Goal: Check status: Check status

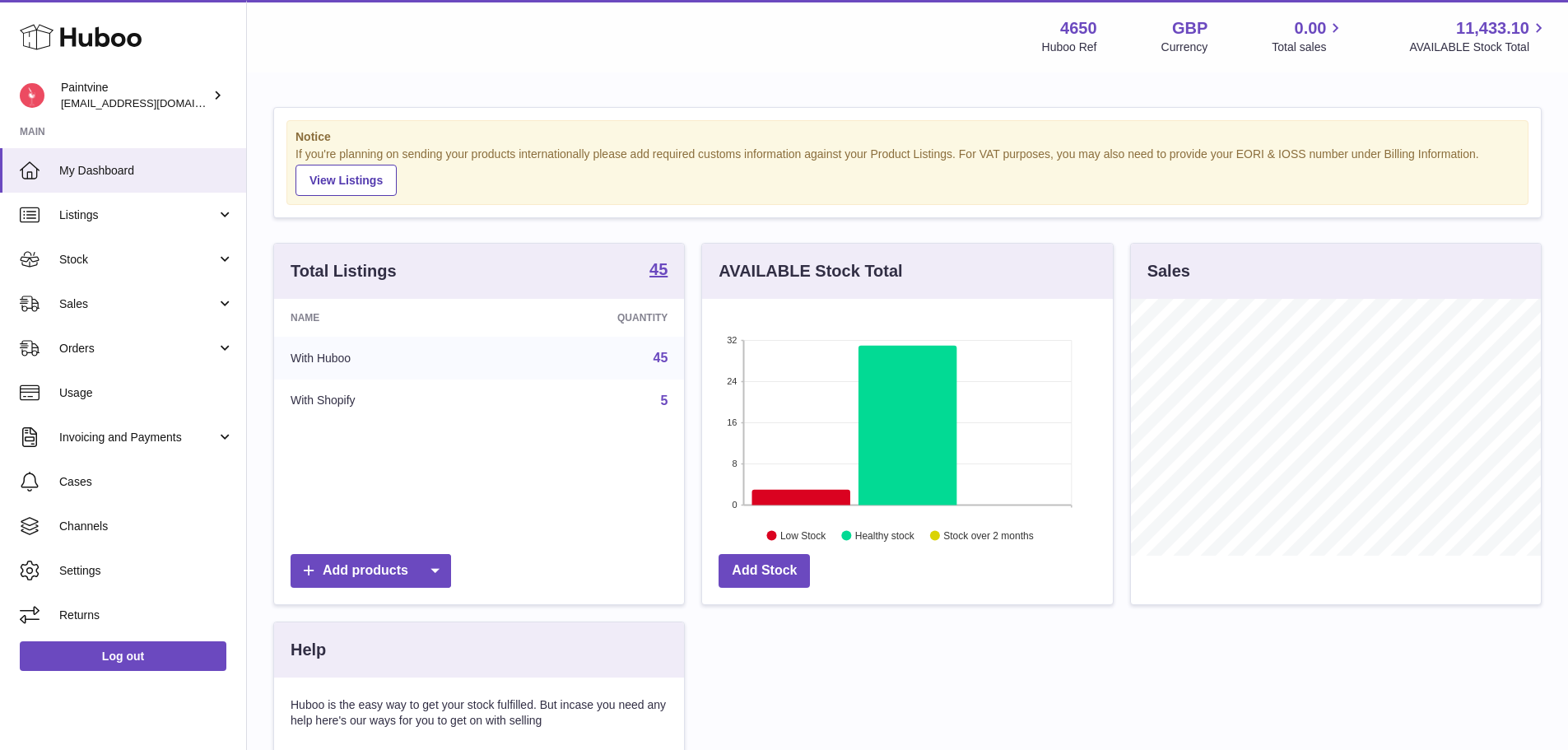
scroll to position [257, 411]
click at [99, 311] on span "Sales" at bounding box center [138, 304] width 158 height 16
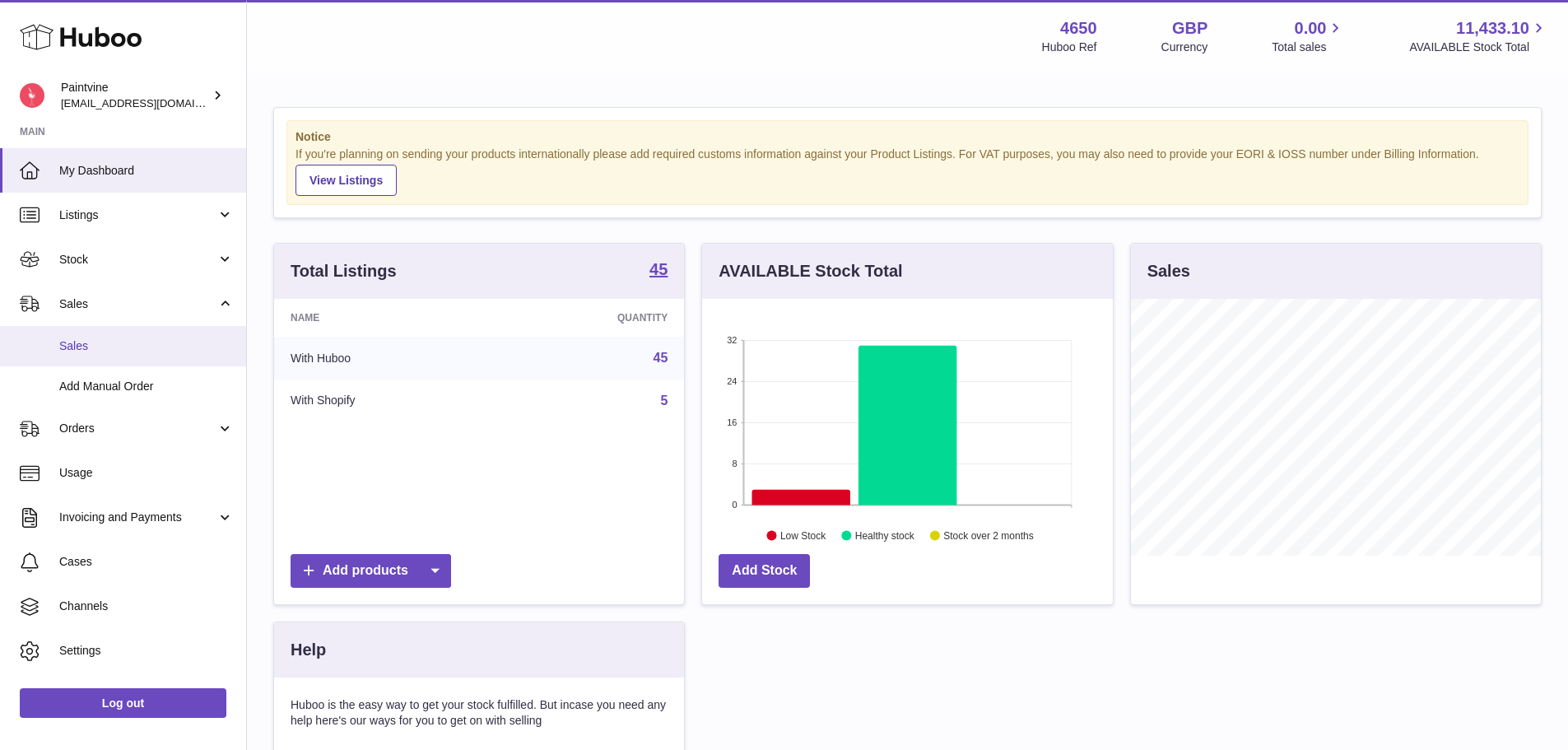
click at [100, 335] on link "Sales" at bounding box center [123, 346] width 247 height 40
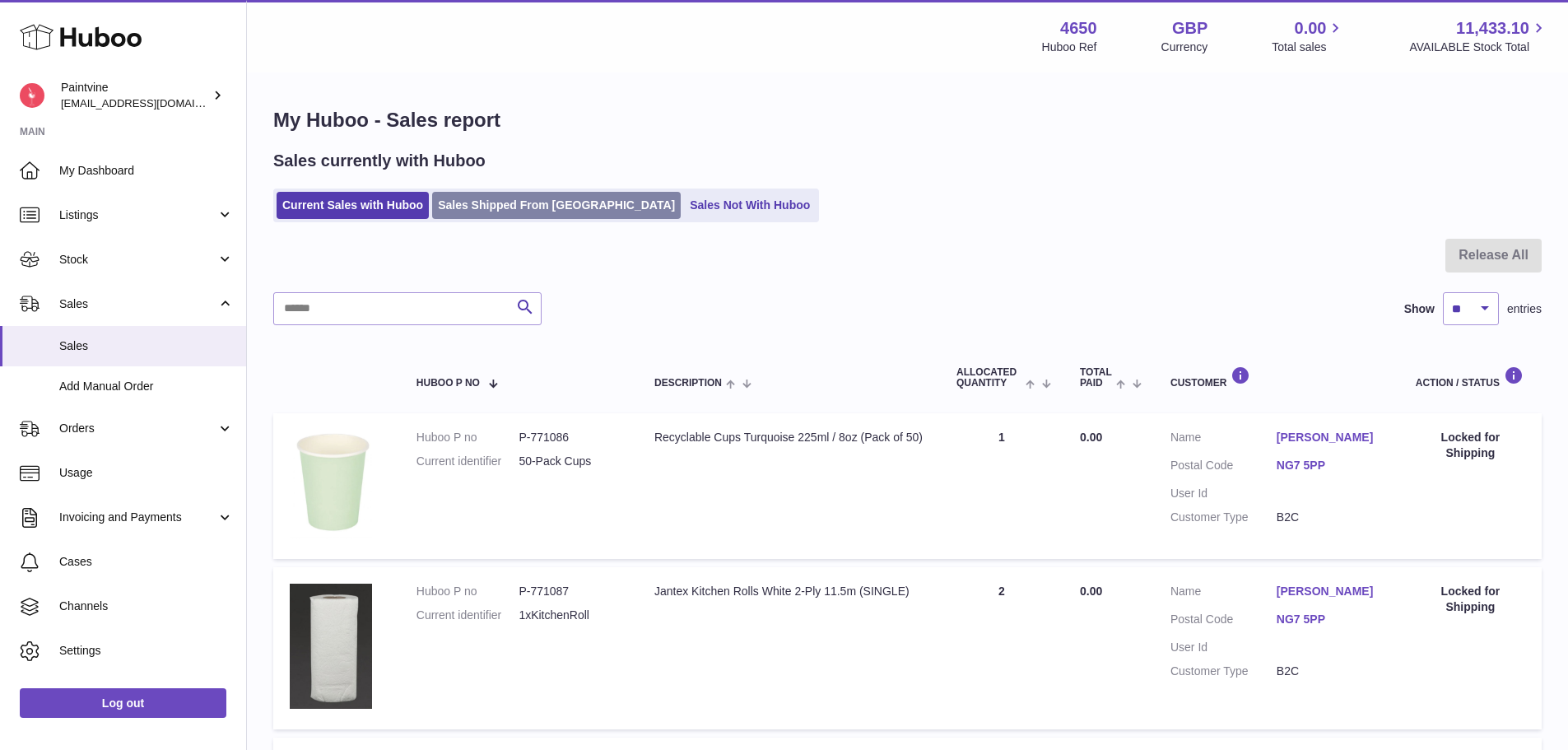
click at [520, 206] on link "Sales Shipped From [GEOGRAPHIC_DATA]" at bounding box center [556, 206] width 249 height 27
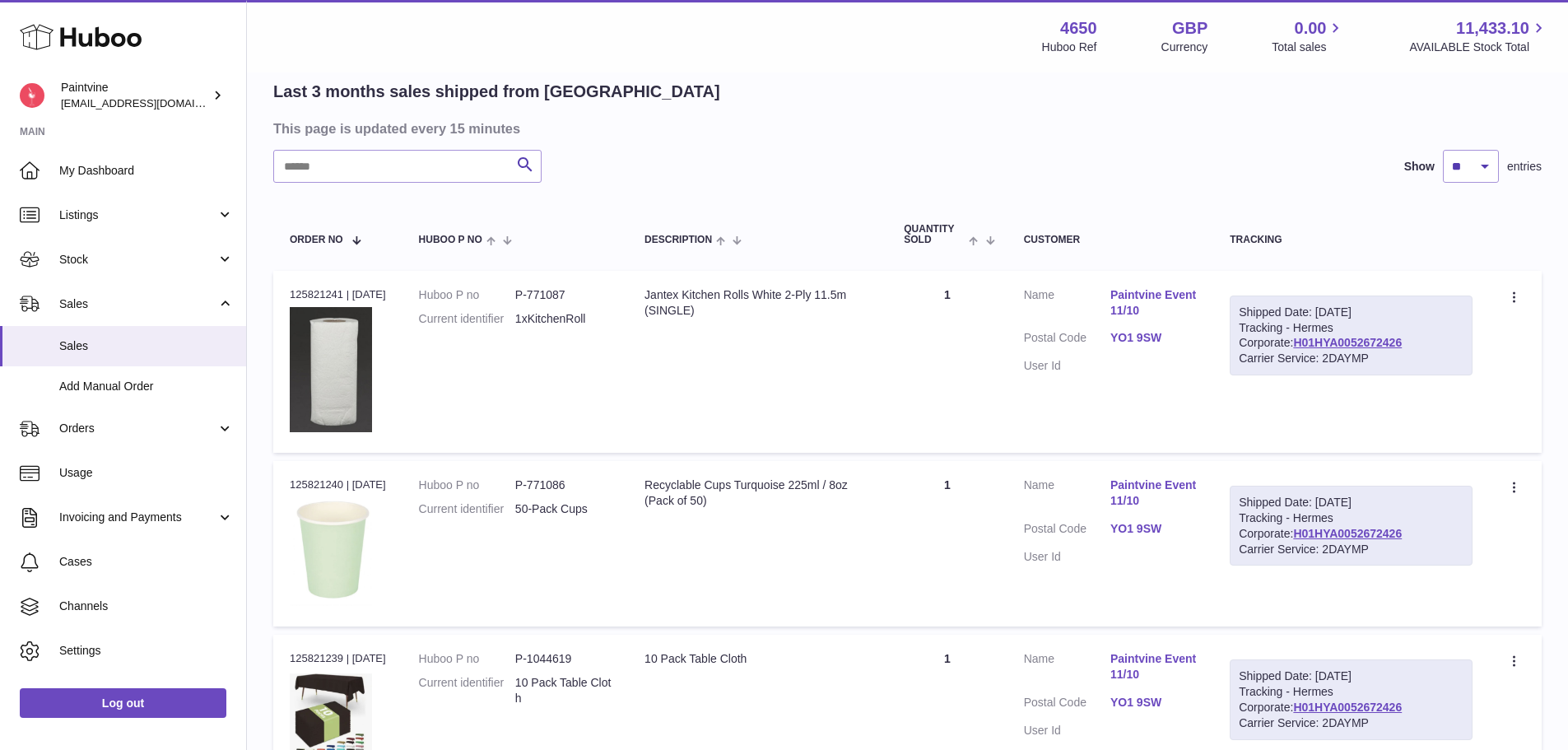
scroll to position [120, 0]
click at [1150, 331] on link "YO1 9SW" at bounding box center [1153, 337] width 86 height 16
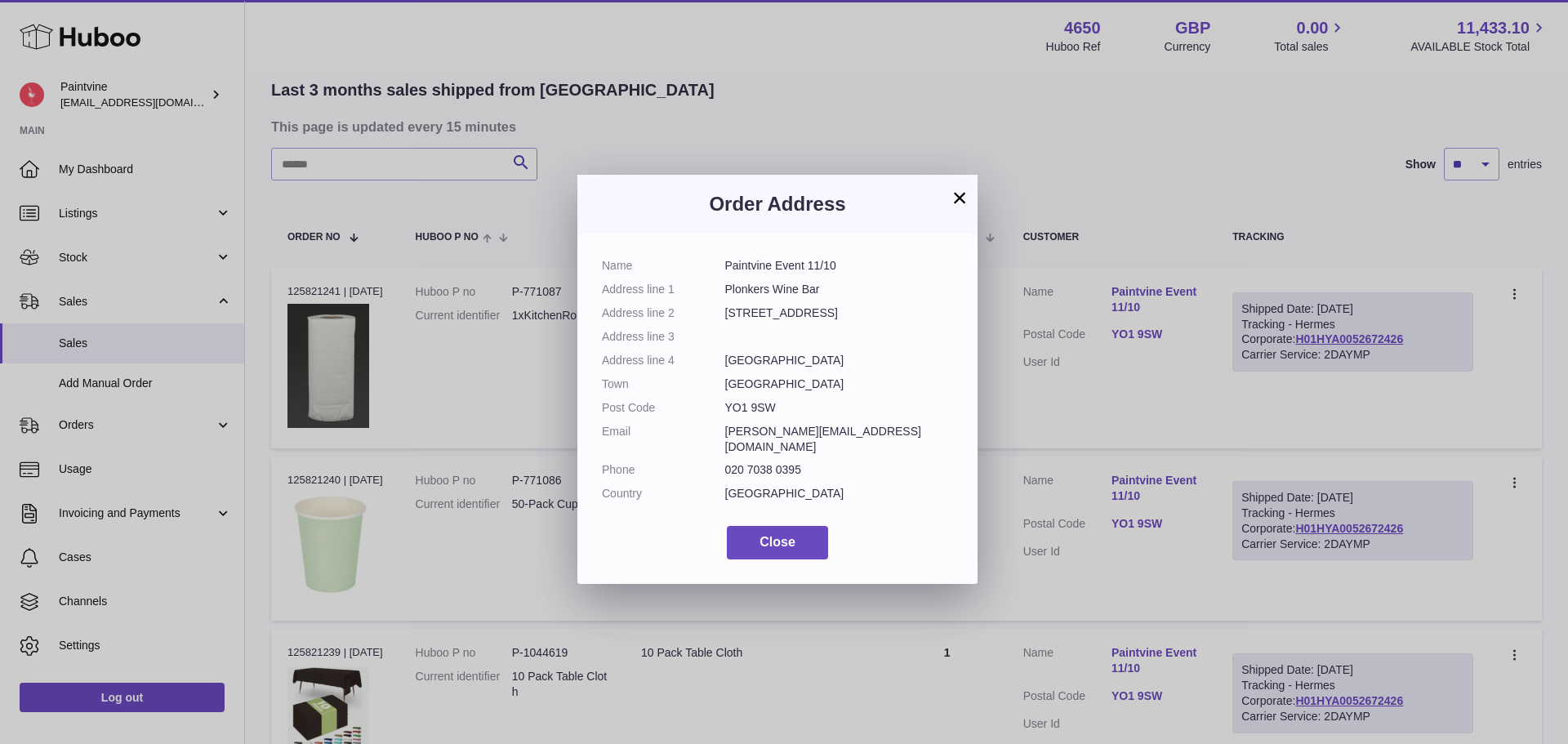
click at [957, 190] on button "×" at bounding box center [960, 198] width 20 height 20
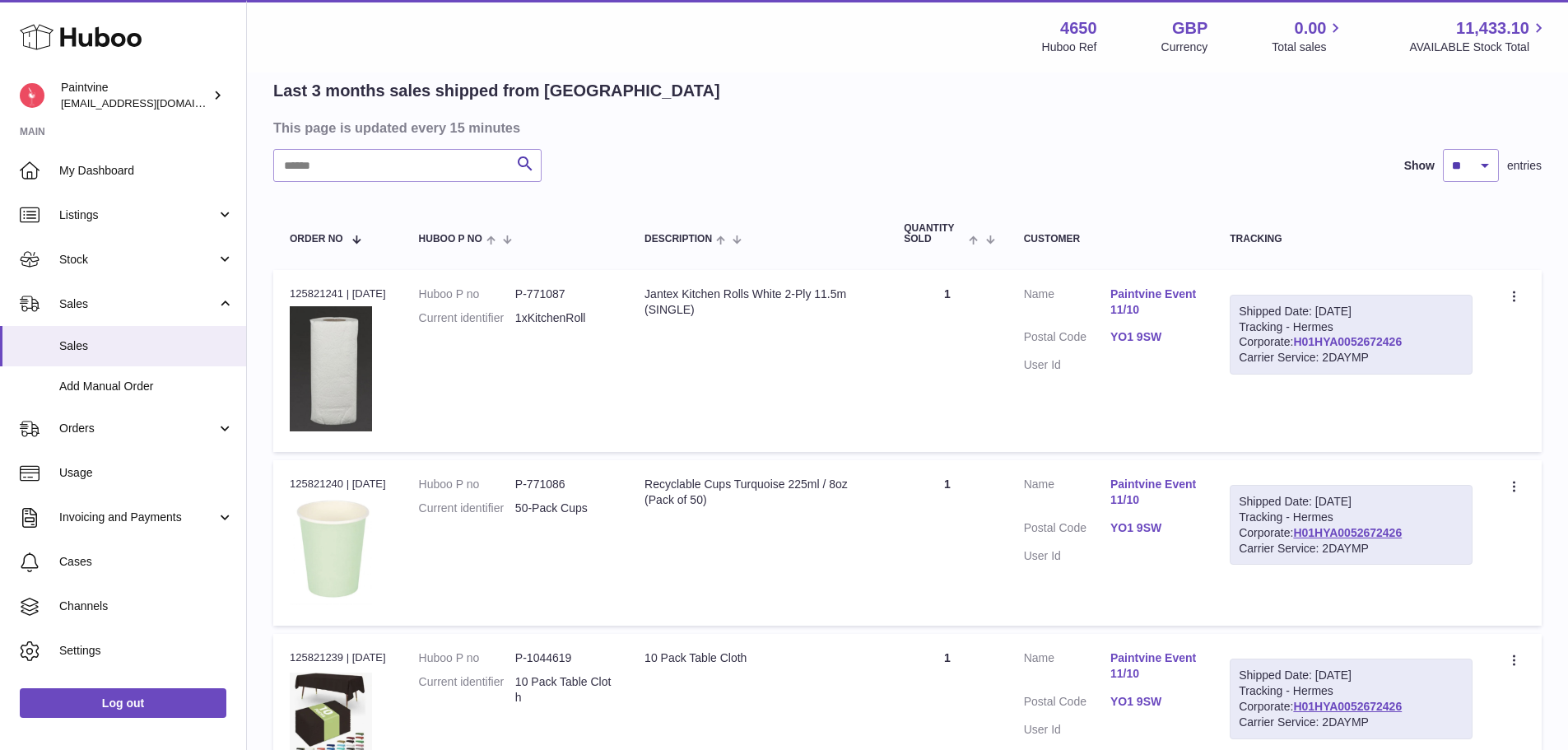
click at [1293, 345] on link "H01HYA0052672426" at bounding box center [1347, 342] width 109 height 13
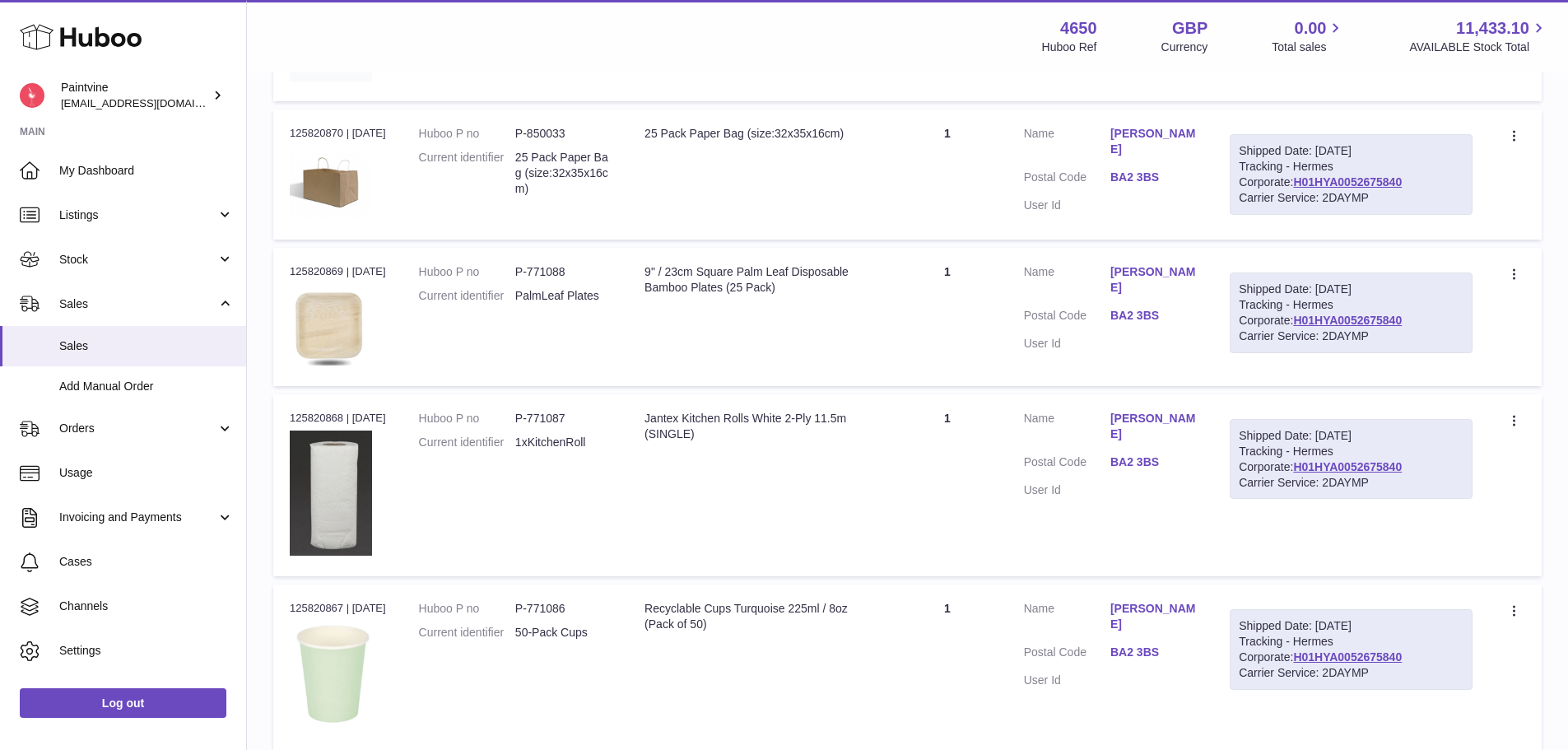
scroll to position [948, 0]
click at [1123, 169] on link "BA2 3BS" at bounding box center [1153, 176] width 86 height 16
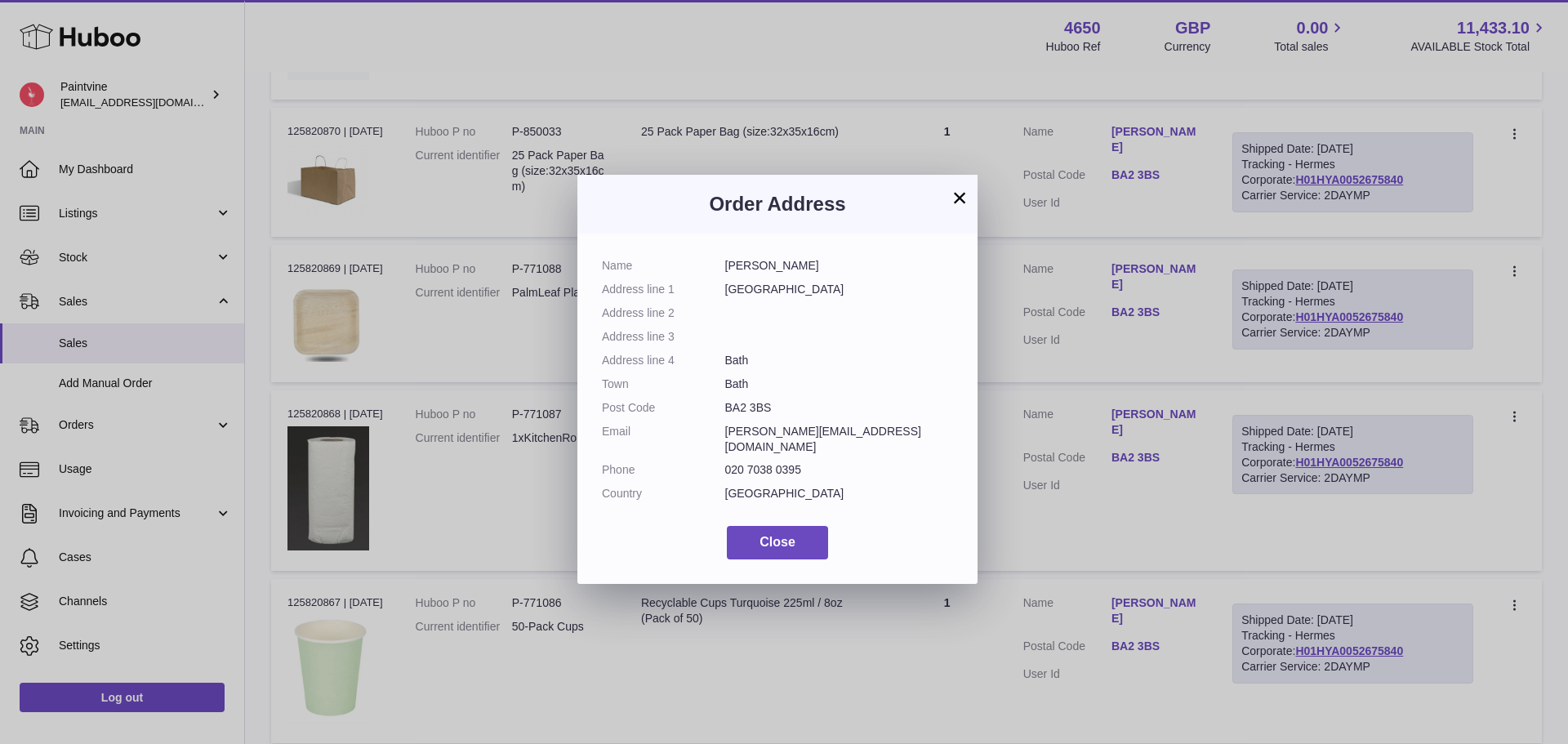
click at [968, 195] on button "×" at bounding box center [960, 198] width 20 height 20
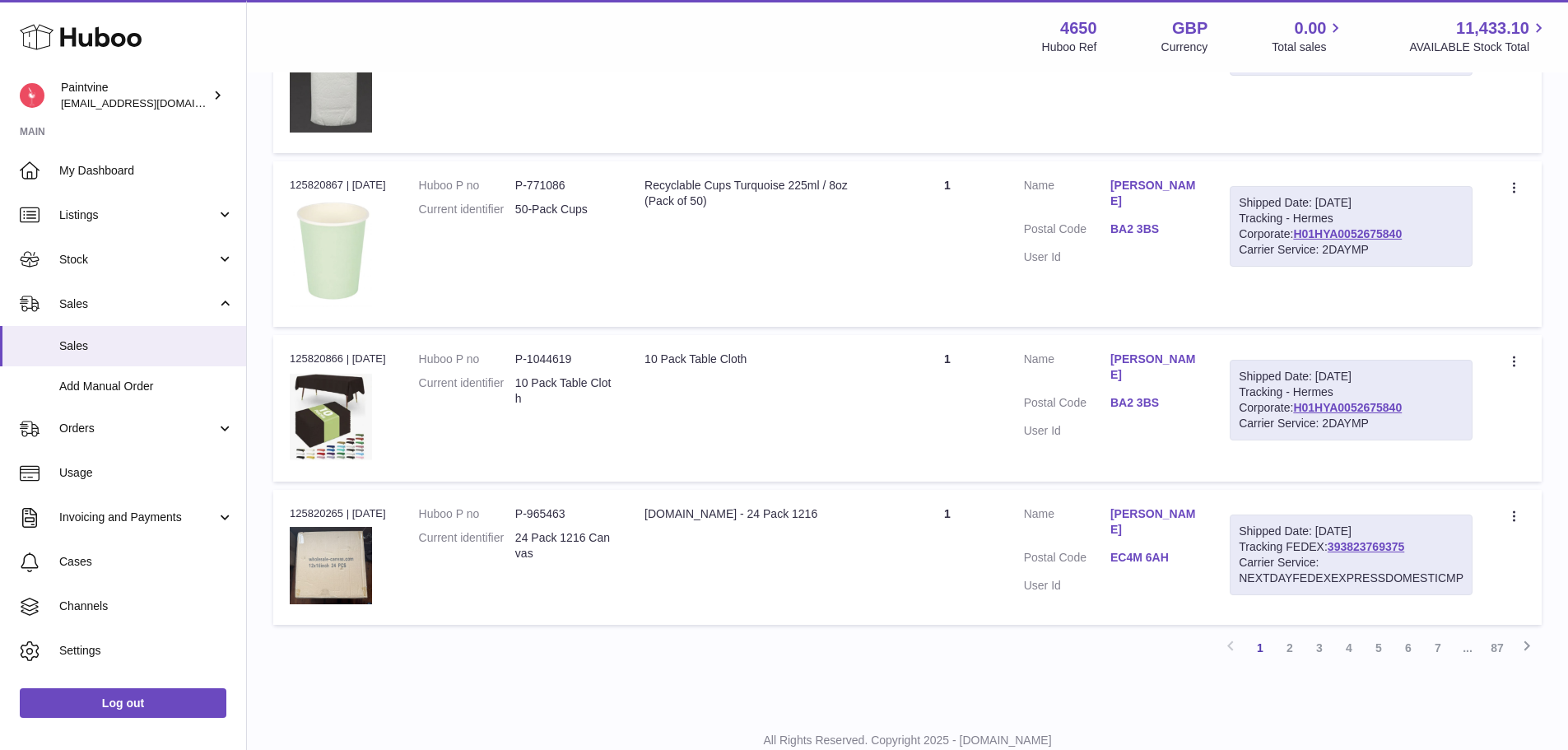
scroll to position [1425, 0]
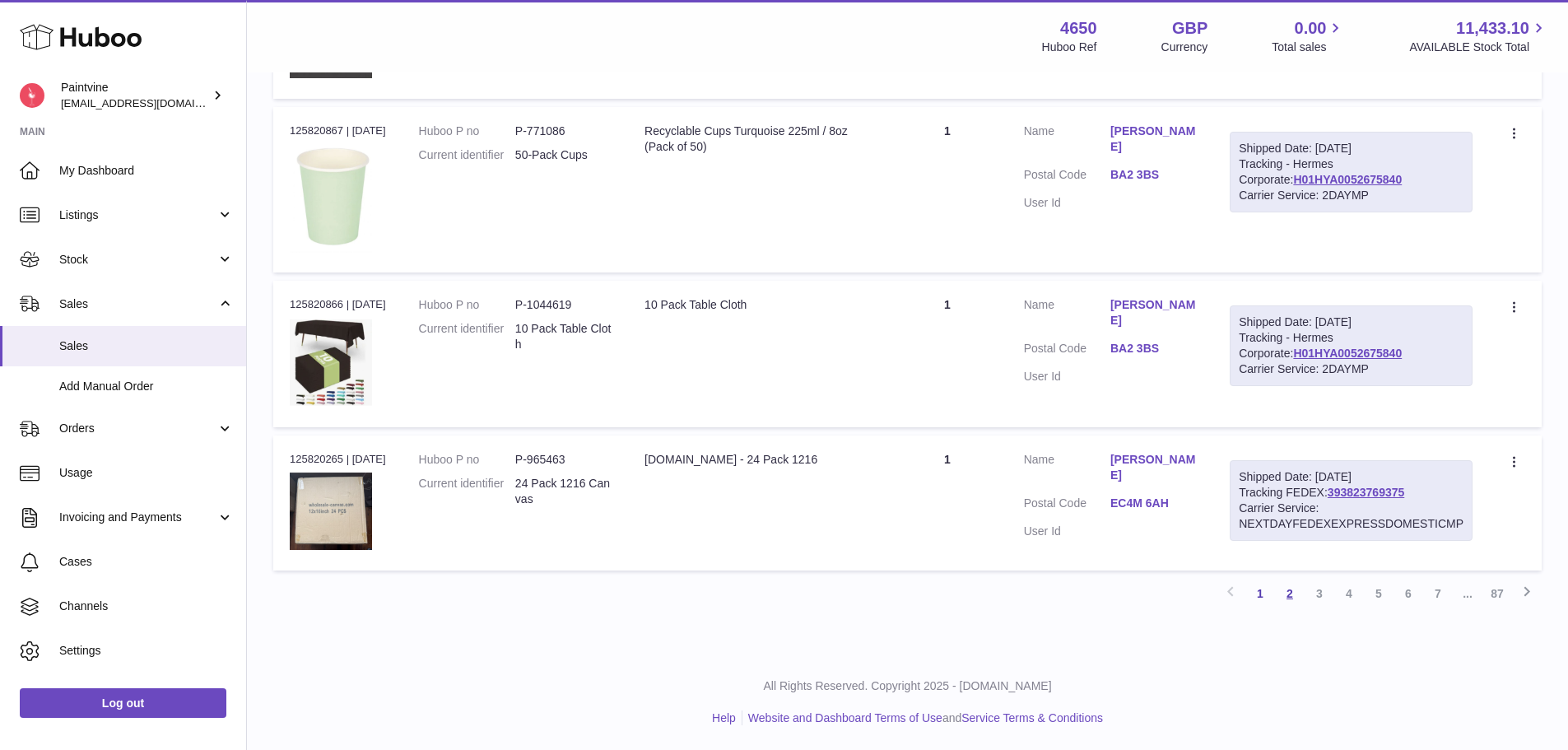
click at [1291, 596] on link "2" at bounding box center [1290, 593] width 29 height 29
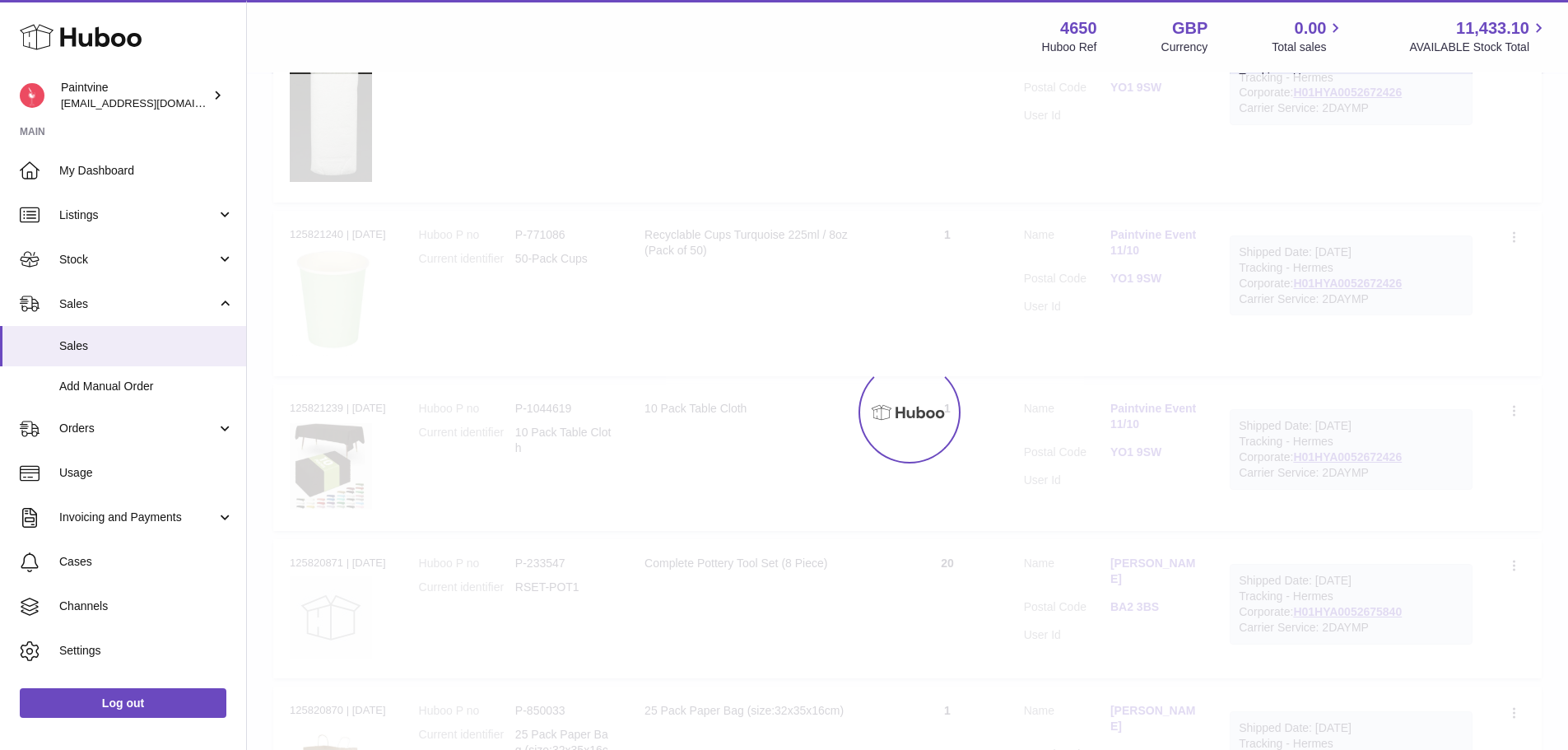
scroll to position [74, 0]
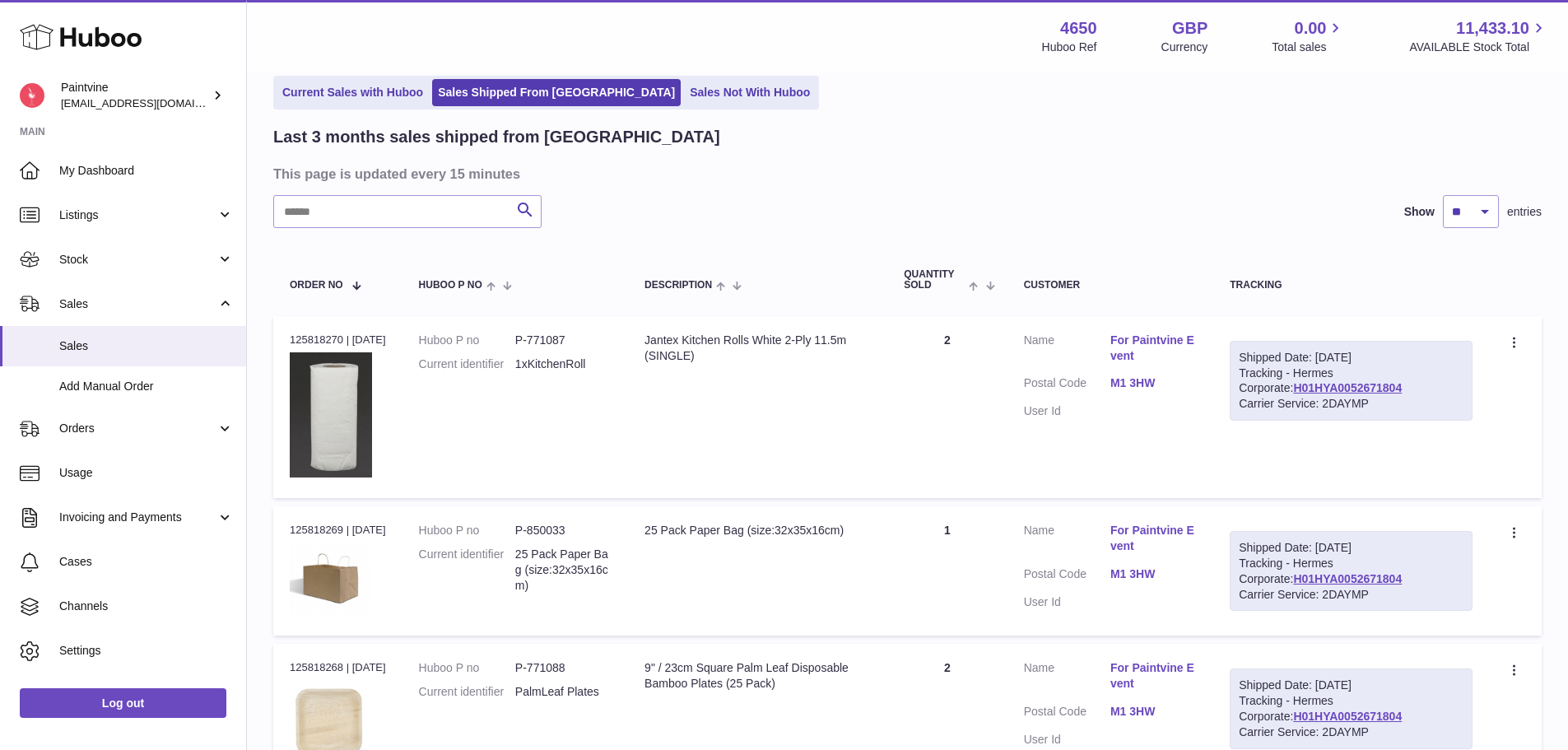
click at [1144, 373] on dl "Customer Name For Paintvine Event Postal Code M1 3HW User Id" at bounding box center [1110, 381] width 174 height 96
click at [1145, 373] on dl "Customer Name For Paintvine Event Postal Code M1 3HW User Id" at bounding box center [1110, 381] width 174 height 96
click at [1133, 388] on link "M1 3HW" at bounding box center [1153, 383] width 86 height 16
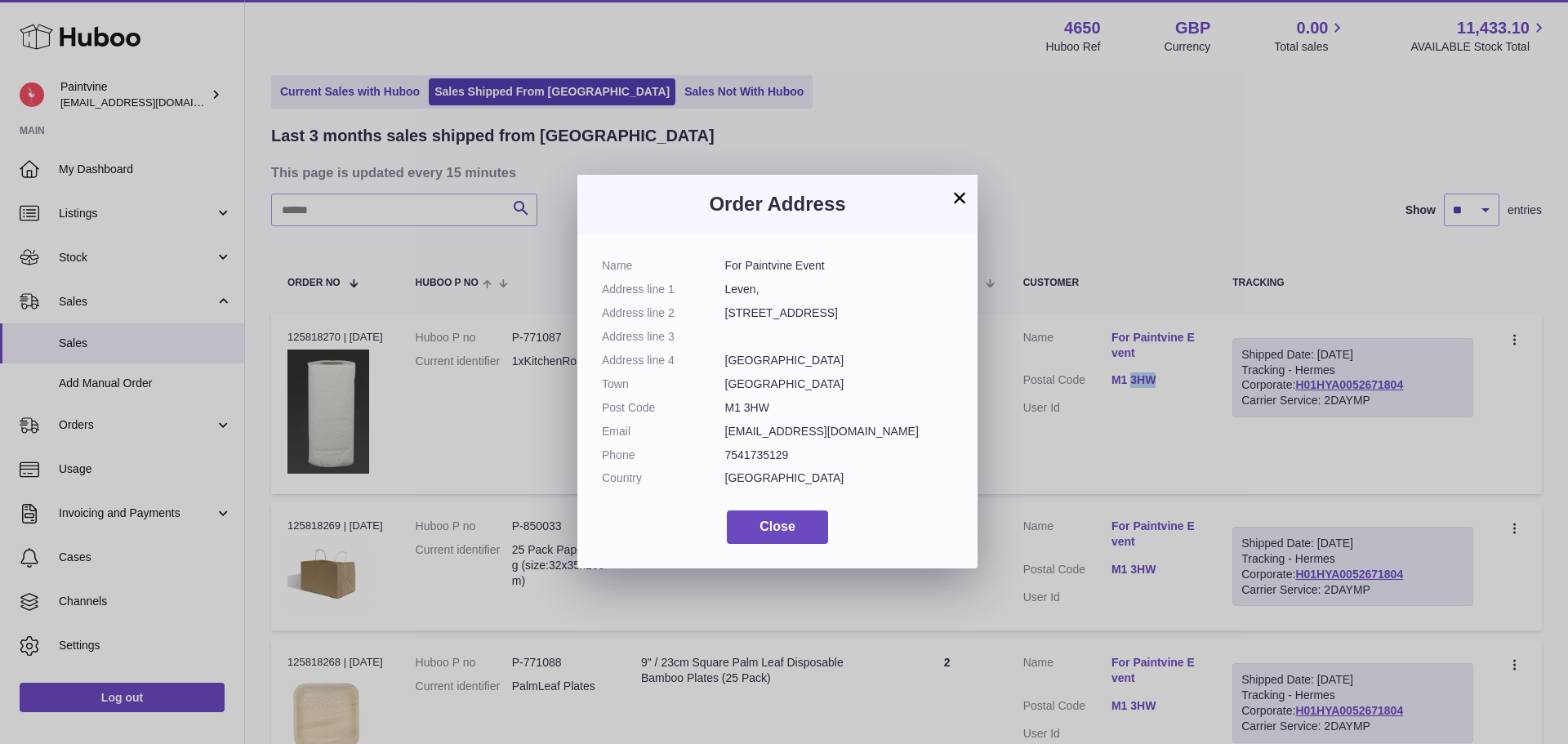
click at [965, 197] on button "×" at bounding box center [960, 198] width 20 height 20
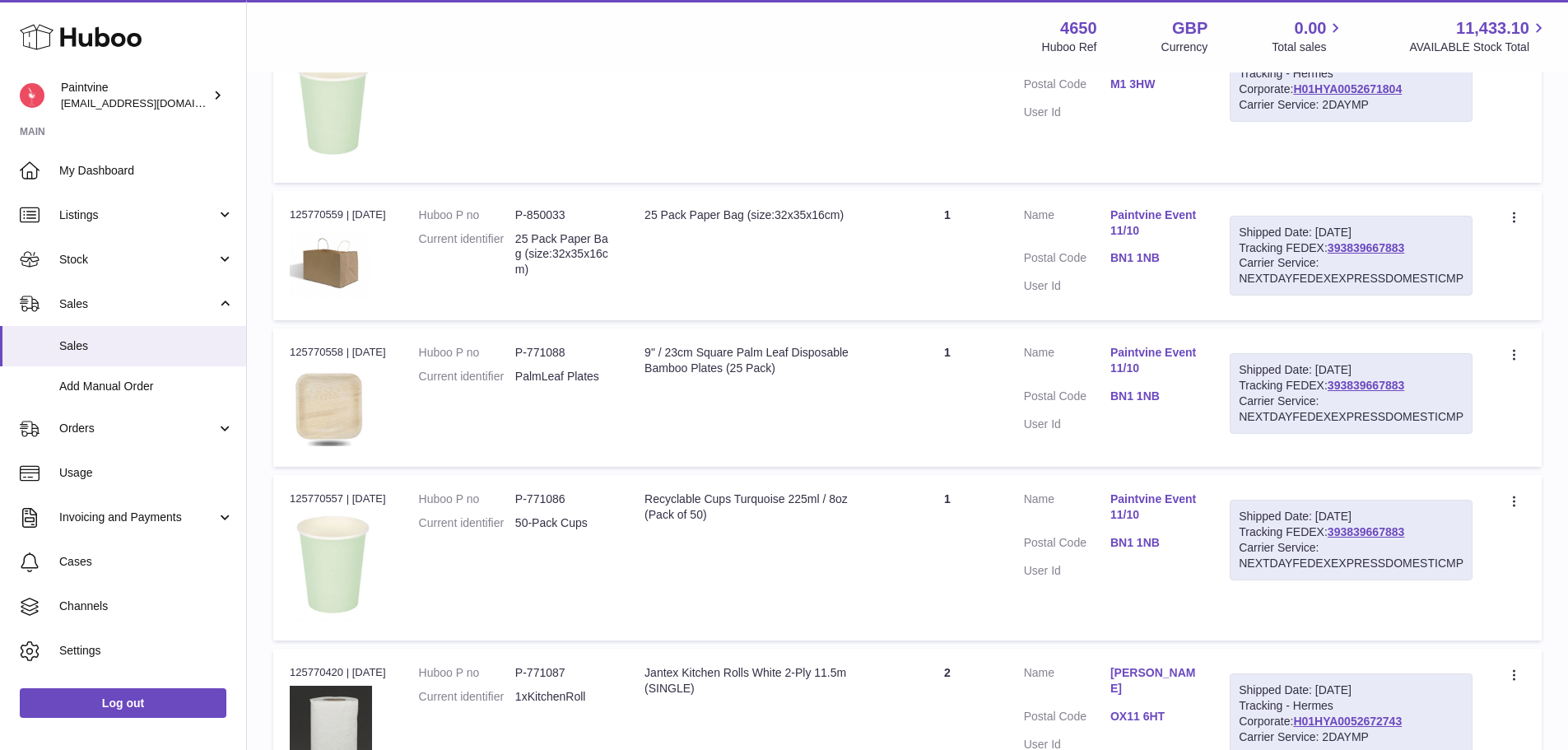
scroll to position [841, 0]
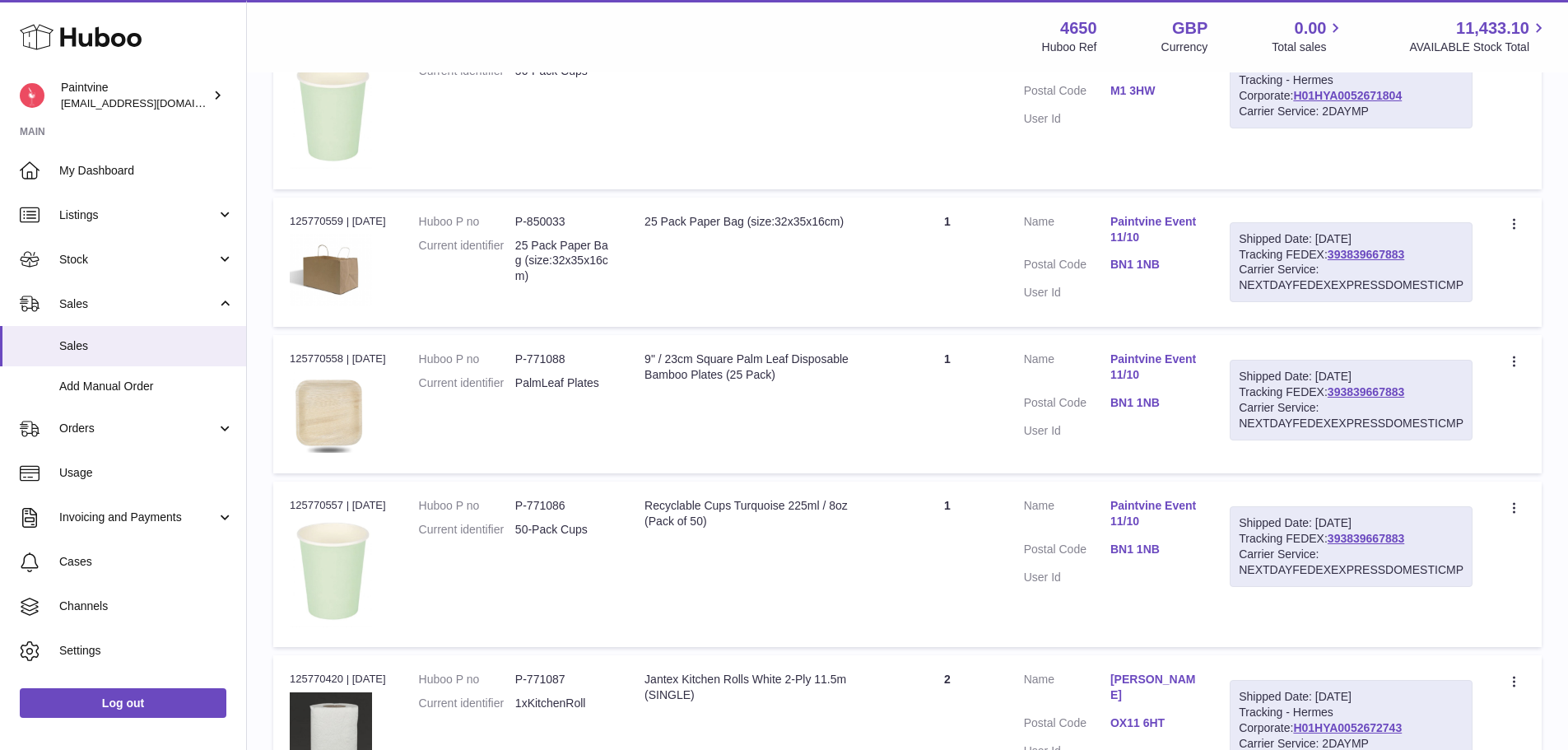
click at [1151, 261] on link "BN1 1NB" at bounding box center [1153, 264] width 86 height 16
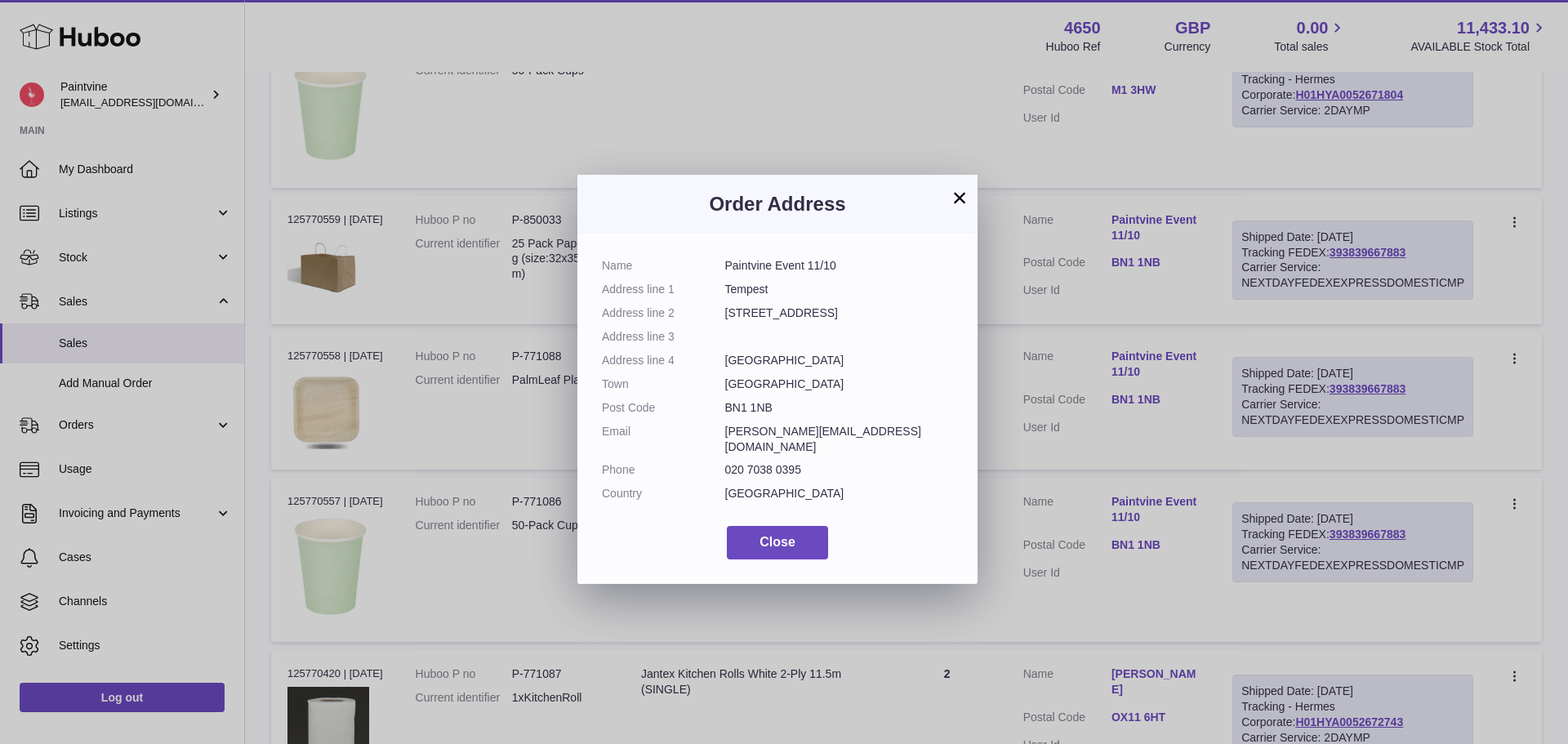
click at [957, 192] on button "×" at bounding box center [960, 198] width 20 height 20
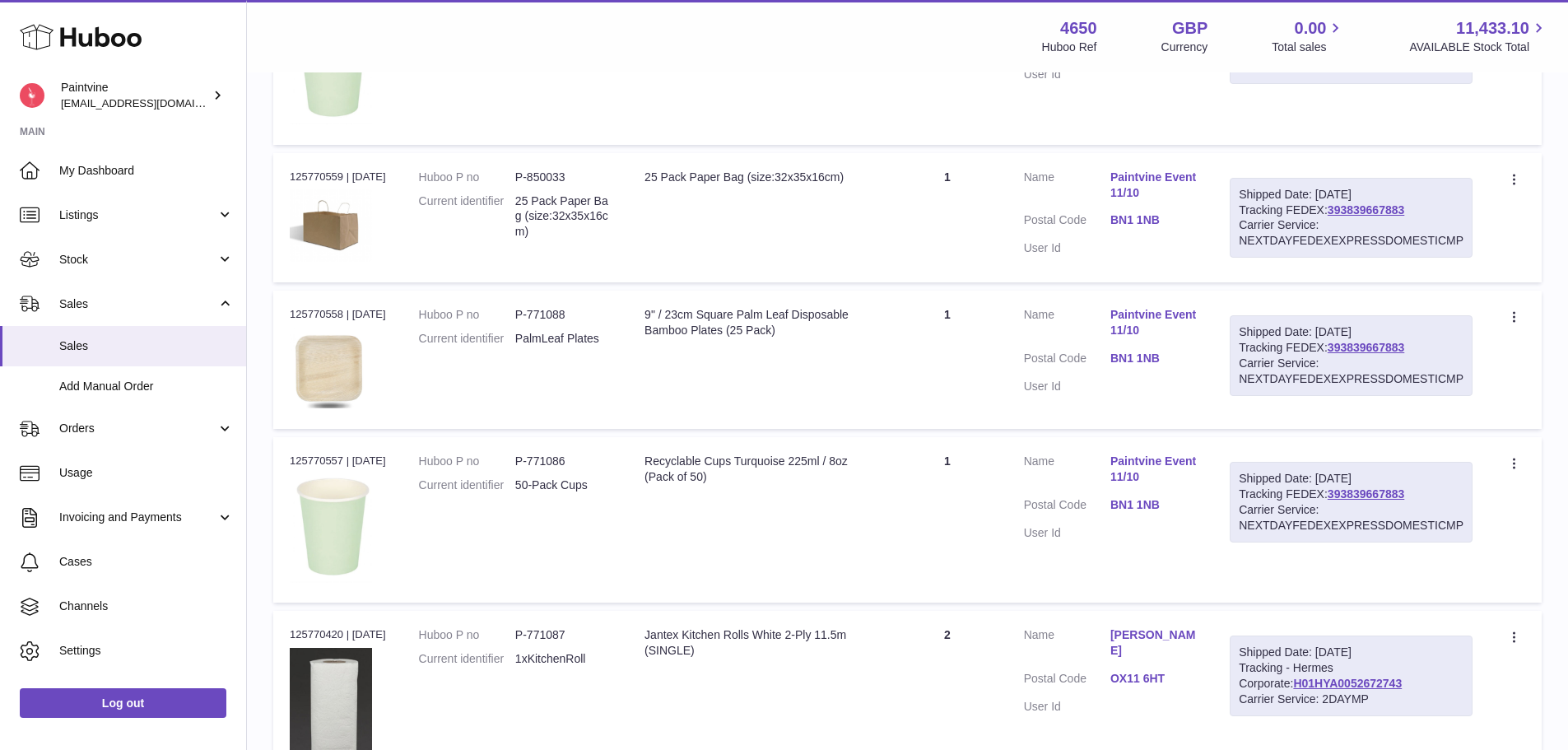
scroll to position [888, 0]
click at [1368, 208] on link "393839667883" at bounding box center [1366, 209] width 76 height 13
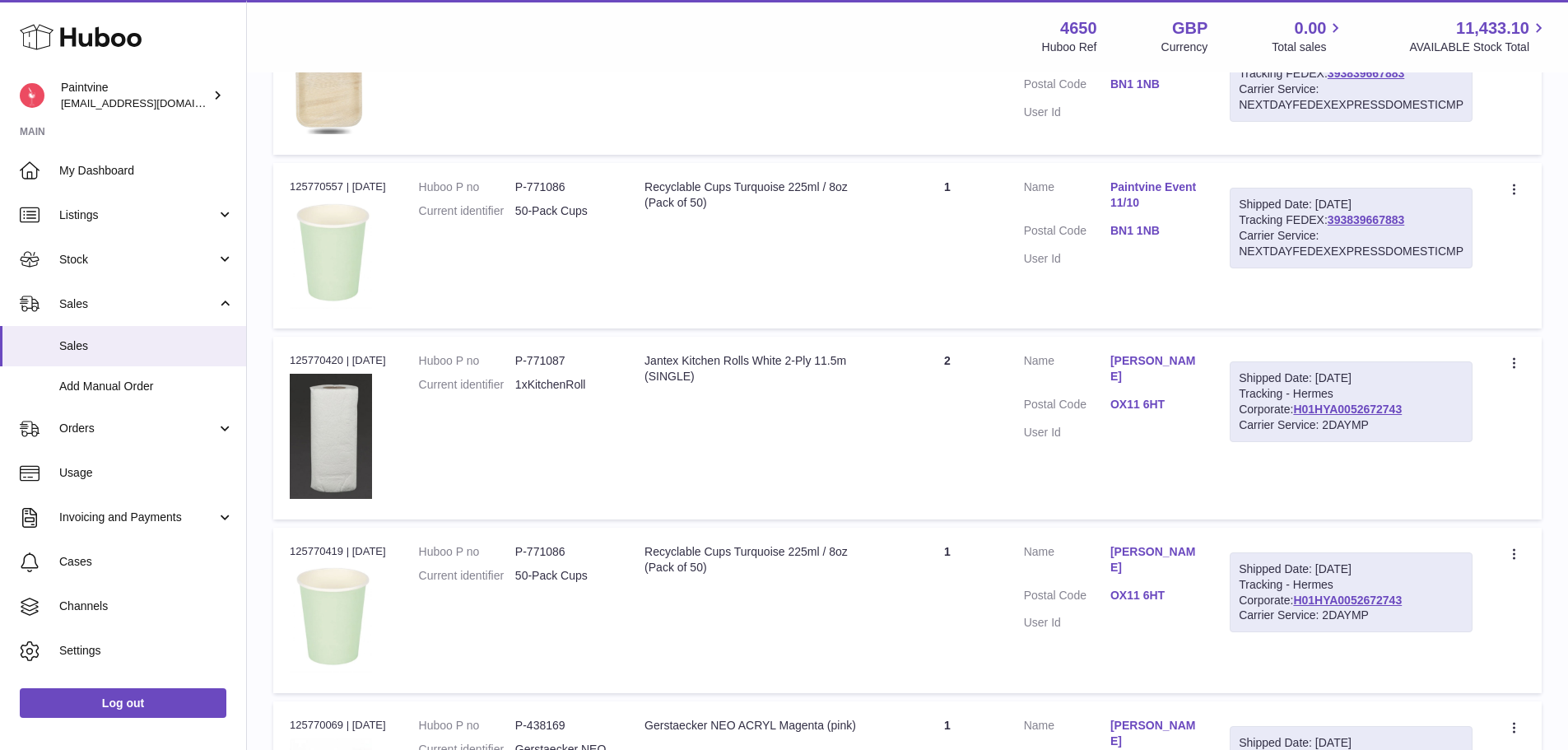
scroll to position [1177, 0]
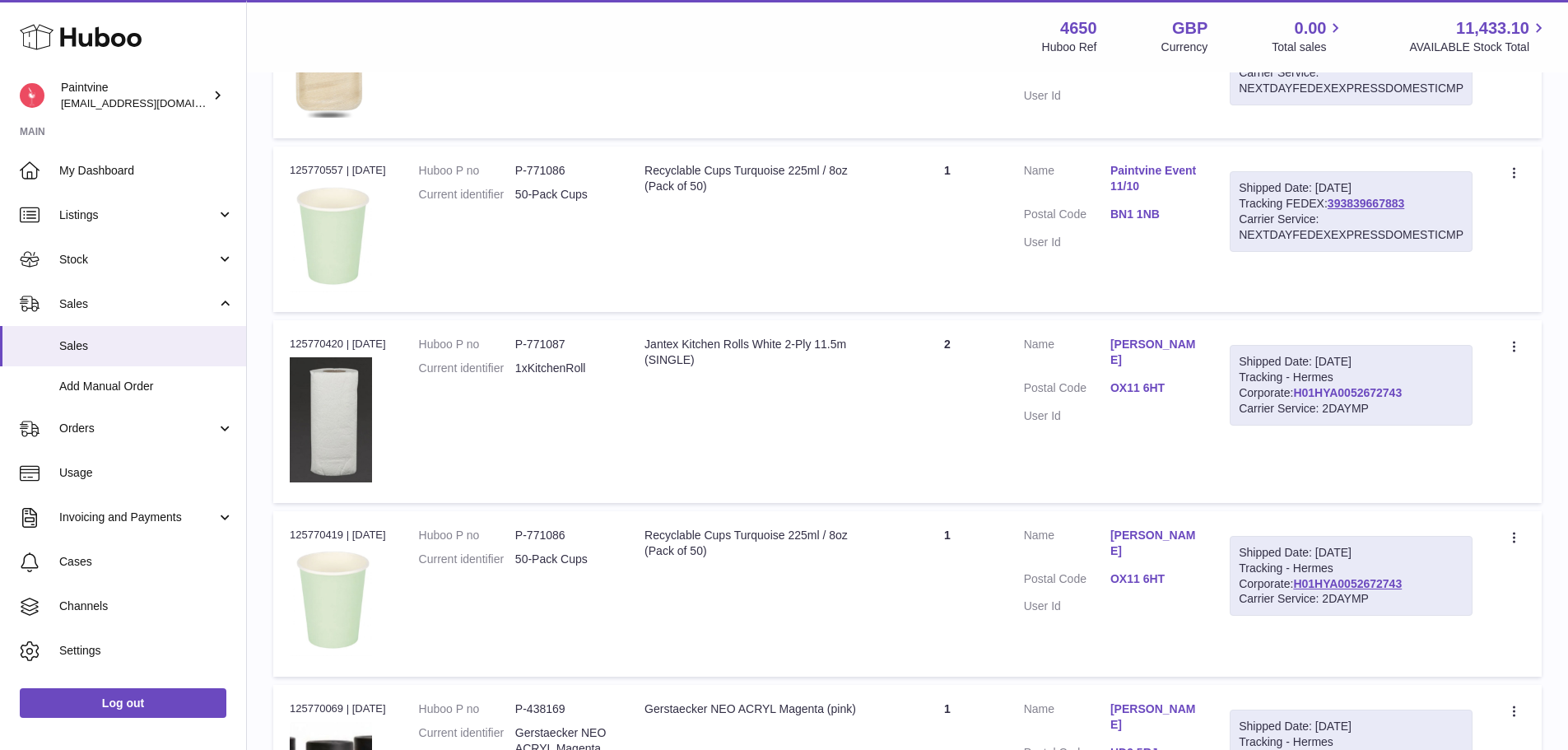
click at [1293, 394] on link "H01HYA0052672743" at bounding box center [1347, 393] width 109 height 13
click at [1159, 386] on link "OX11 6HT" at bounding box center [1153, 388] width 86 height 16
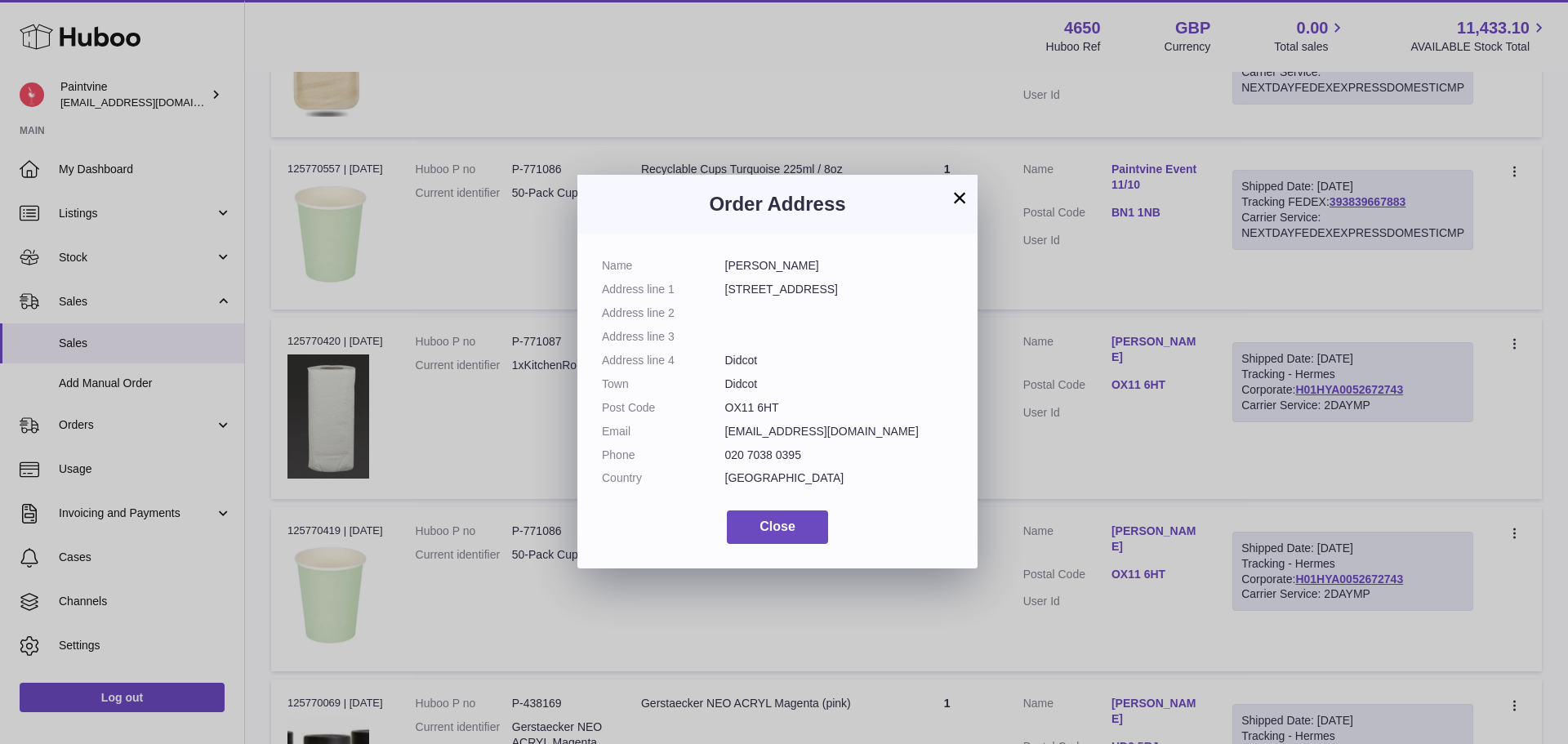
click at [957, 200] on button "×" at bounding box center [960, 198] width 20 height 20
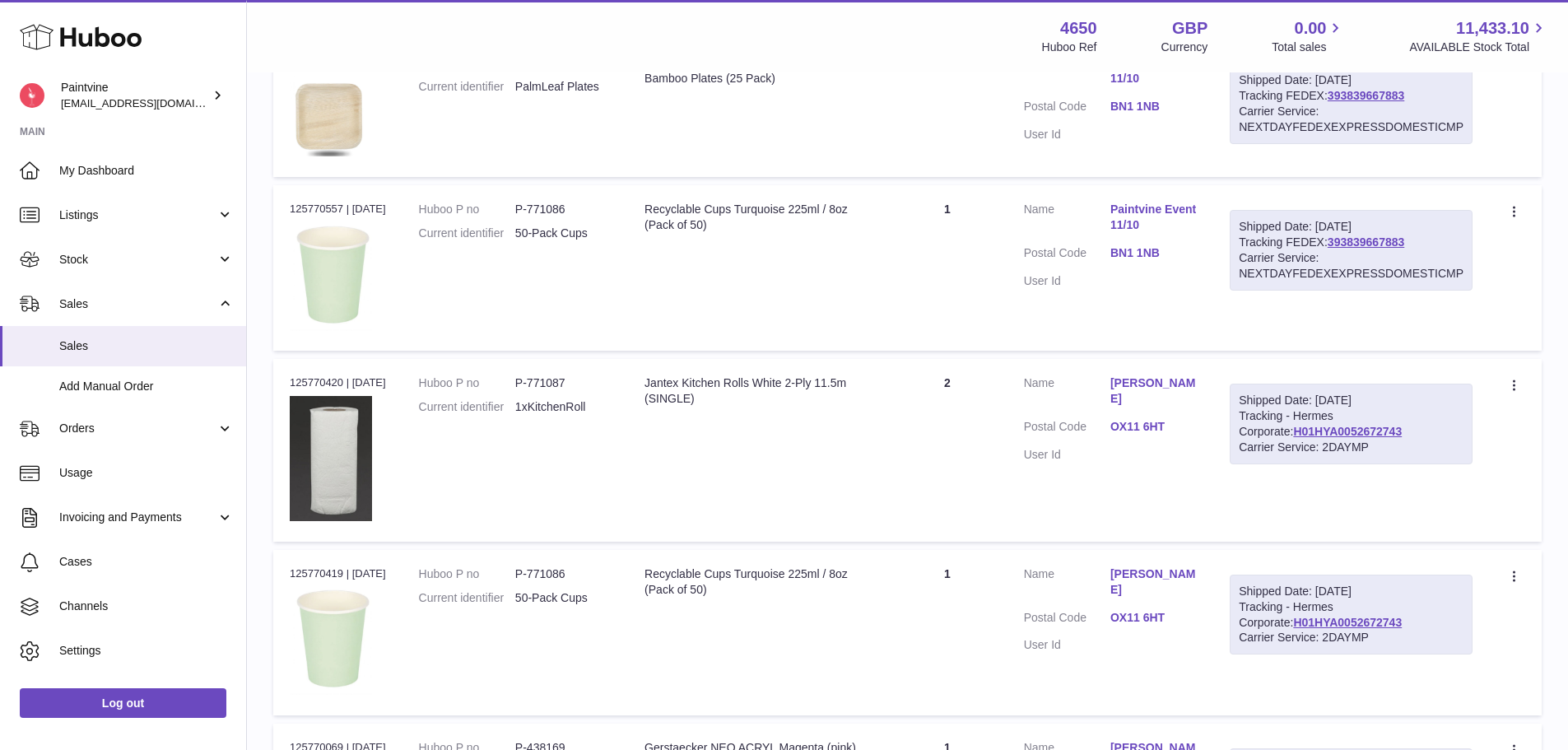
scroll to position [1150, 0]
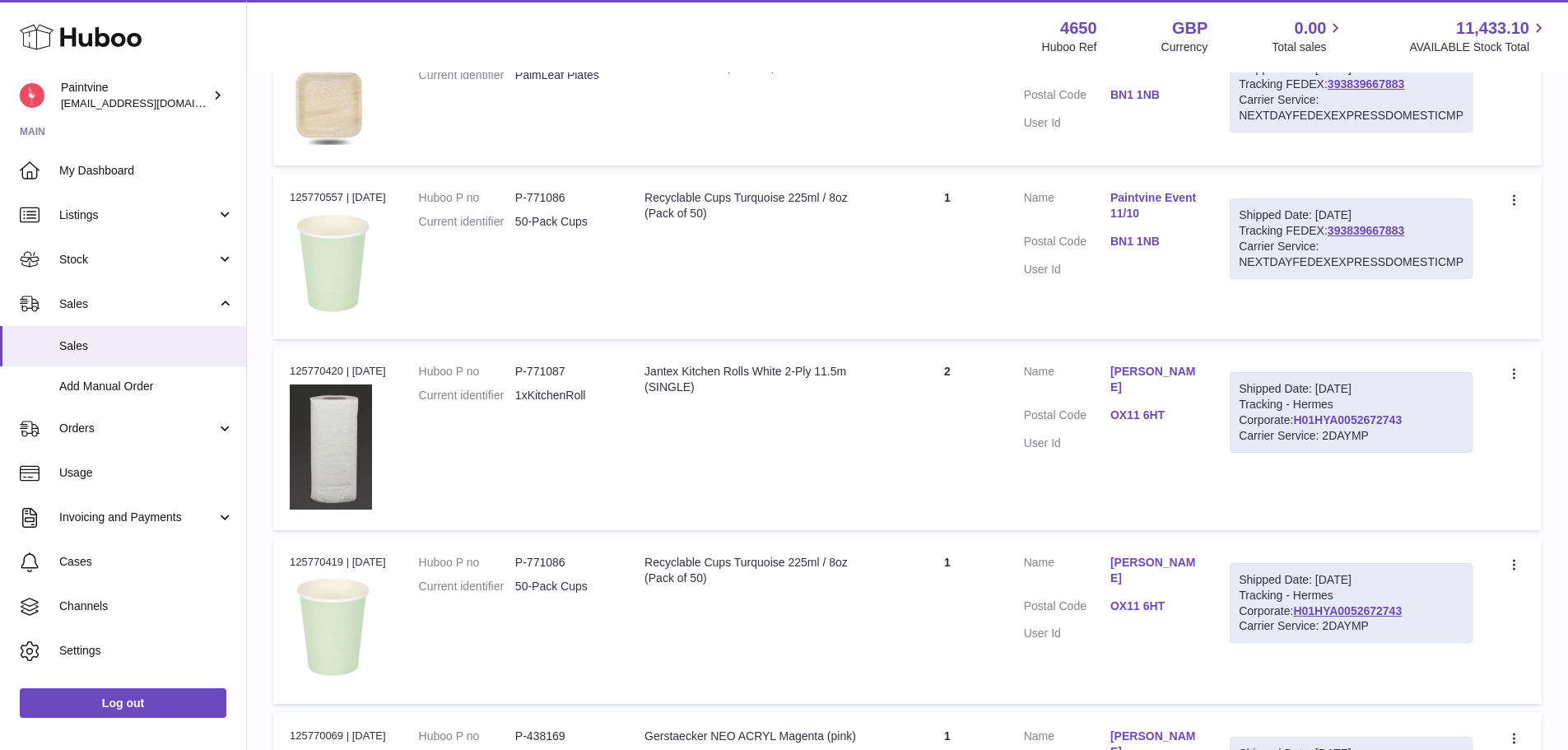
click at [1330, 418] on link "H01HYA0052672743" at bounding box center [1347, 420] width 109 height 13
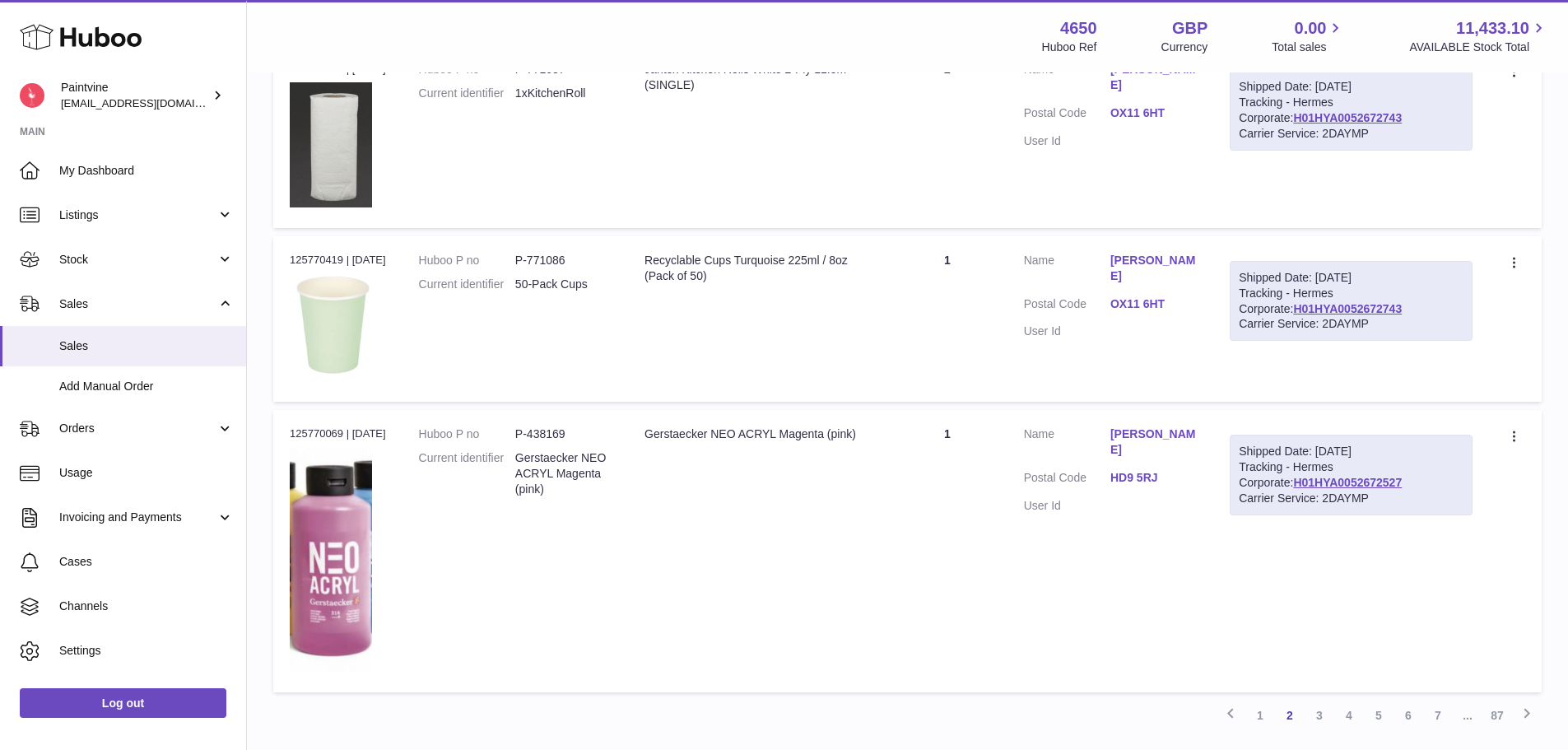
scroll to position [1575, 0]
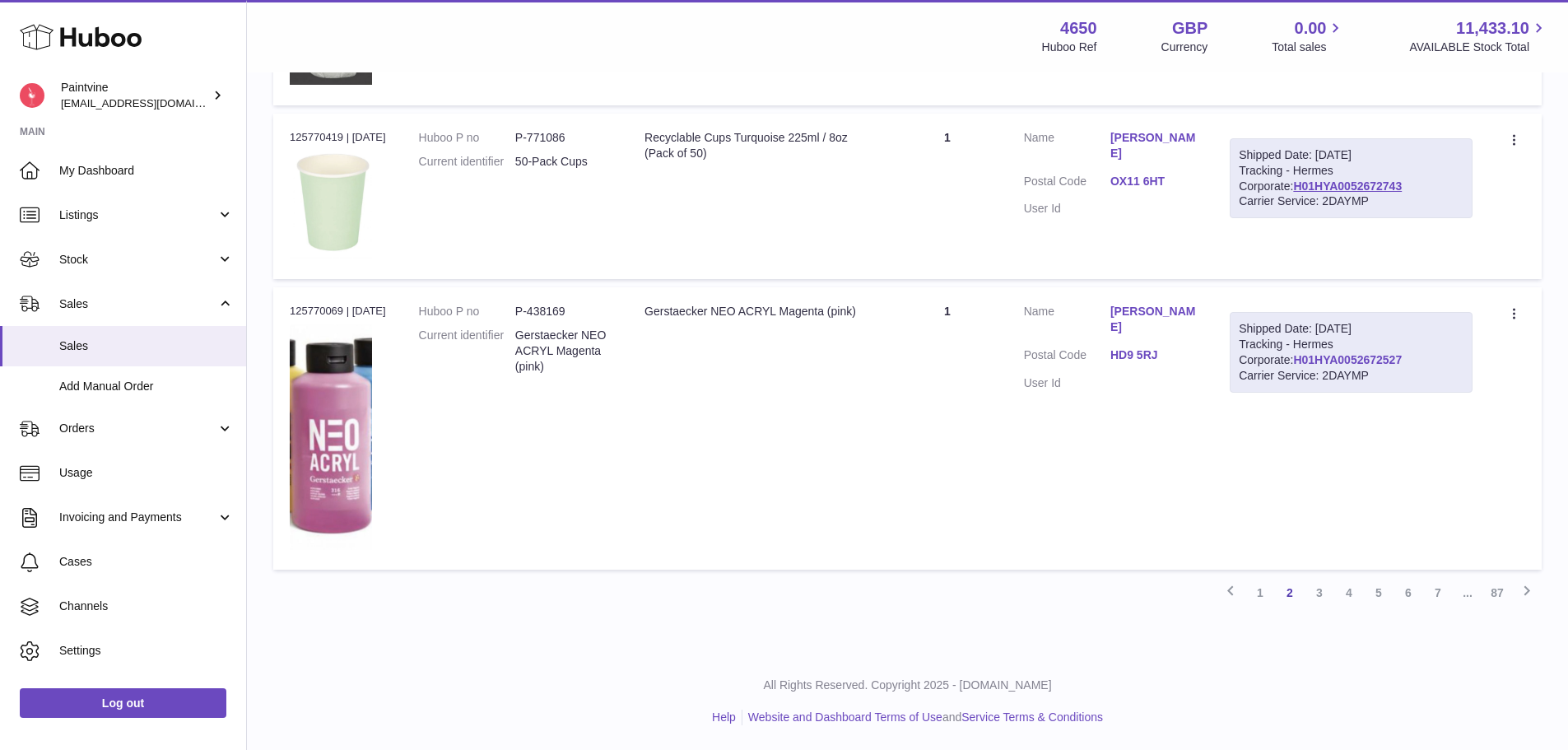
click at [1321, 358] on link "H01HYA0052672527" at bounding box center [1347, 360] width 109 height 13
click at [1135, 347] on link "HD9 5RJ" at bounding box center [1153, 355] width 86 height 16
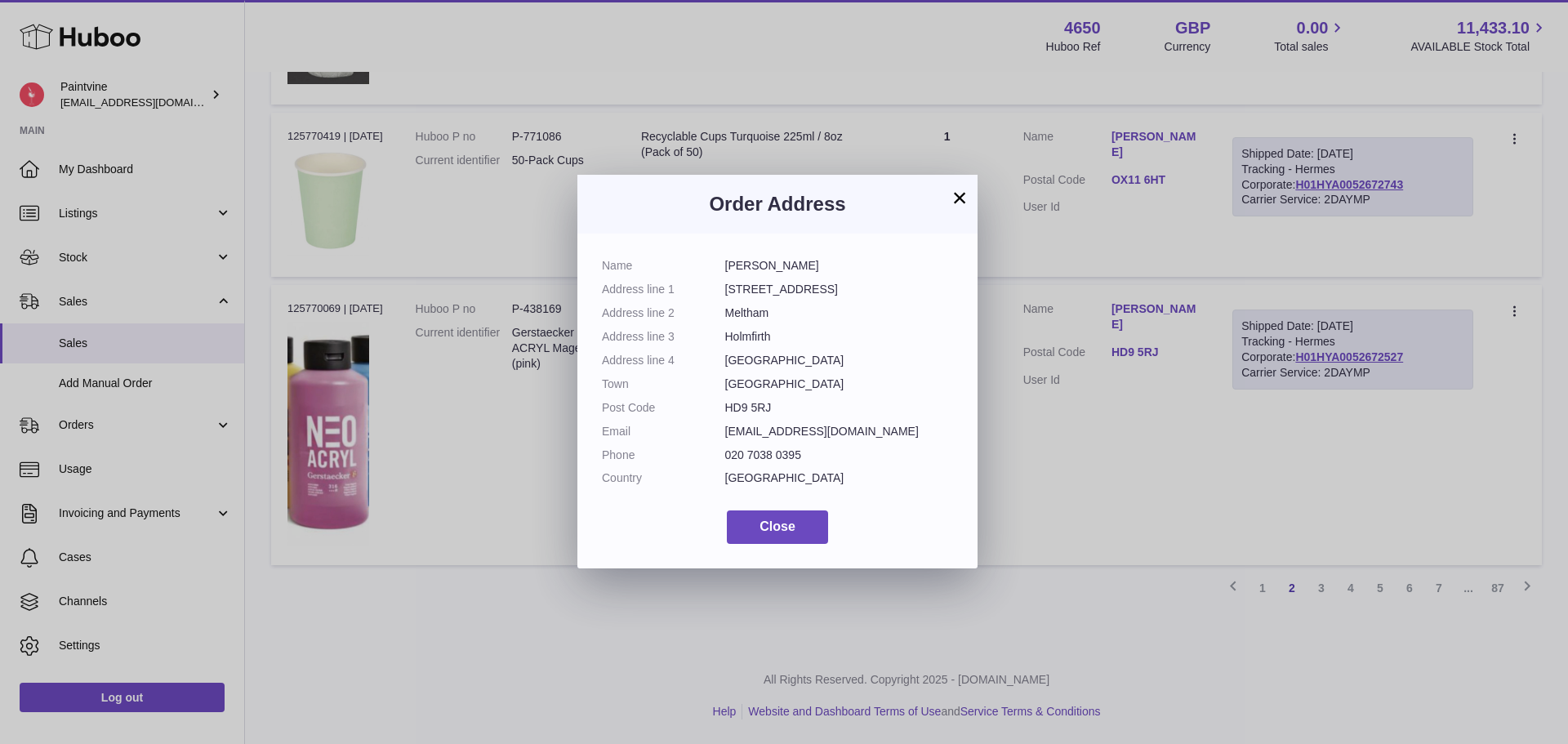
drag, startPoint x: 952, startPoint y: 194, endPoint x: 1209, endPoint y: 459, distance: 369.2
click at [952, 194] on button "×" at bounding box center [960, 198] width 20 height 20
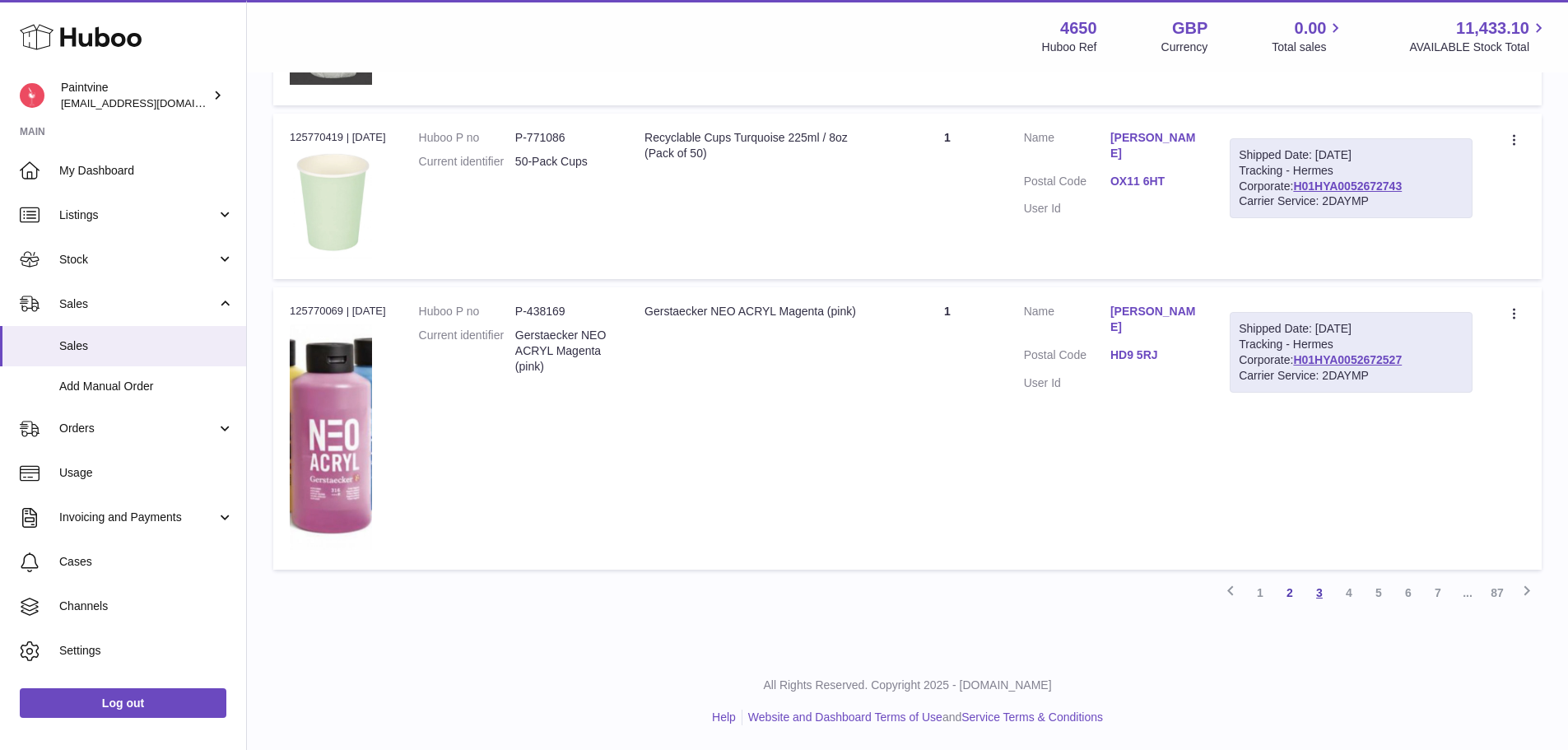
click at [1322, 596] on link "3" at bounding box center [1319, 592] width 29 height 29
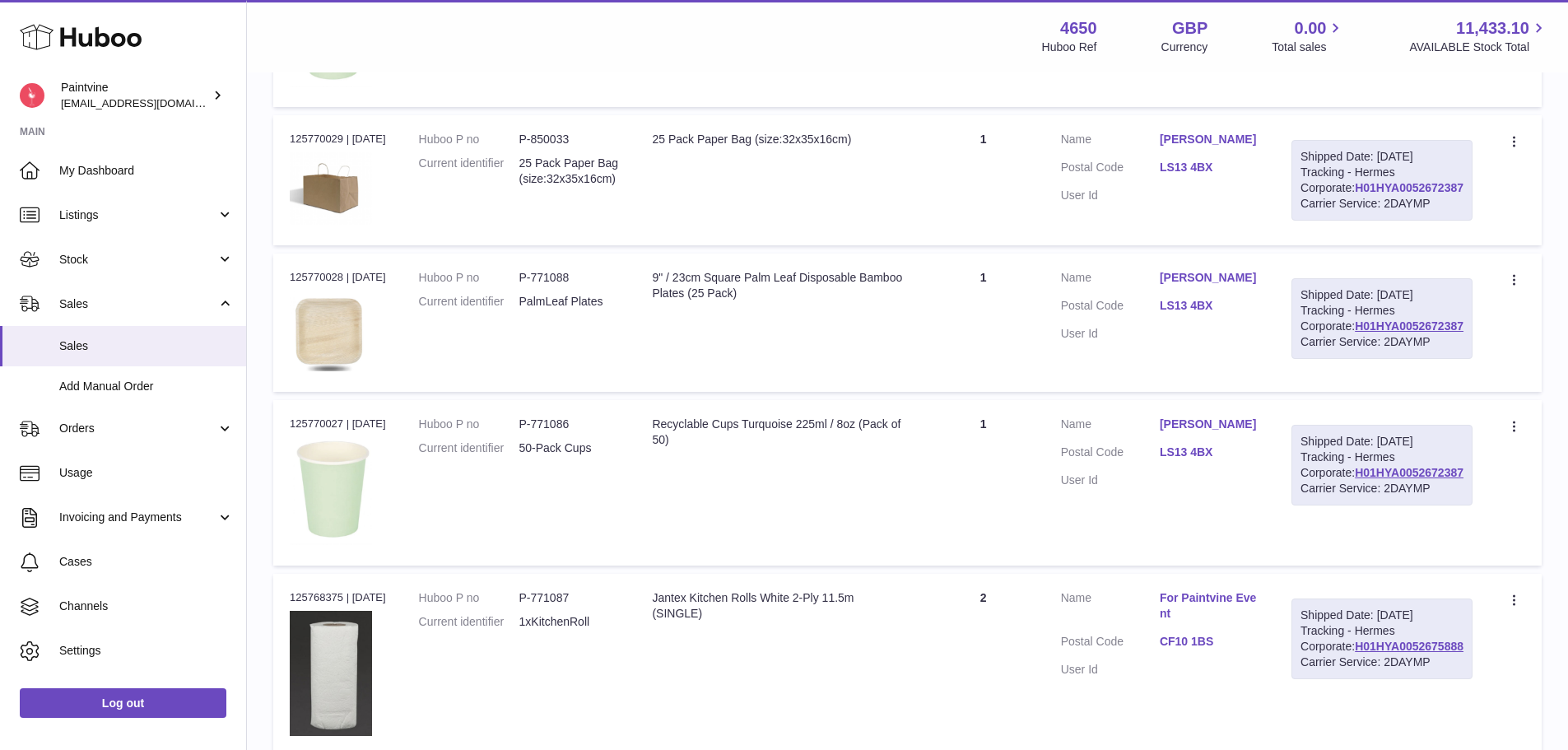
scroll to position [587, 0]
click at [1414, 194] on link "H01HYA0052672387" at bounding box center [1410, 187] width 109 height 13
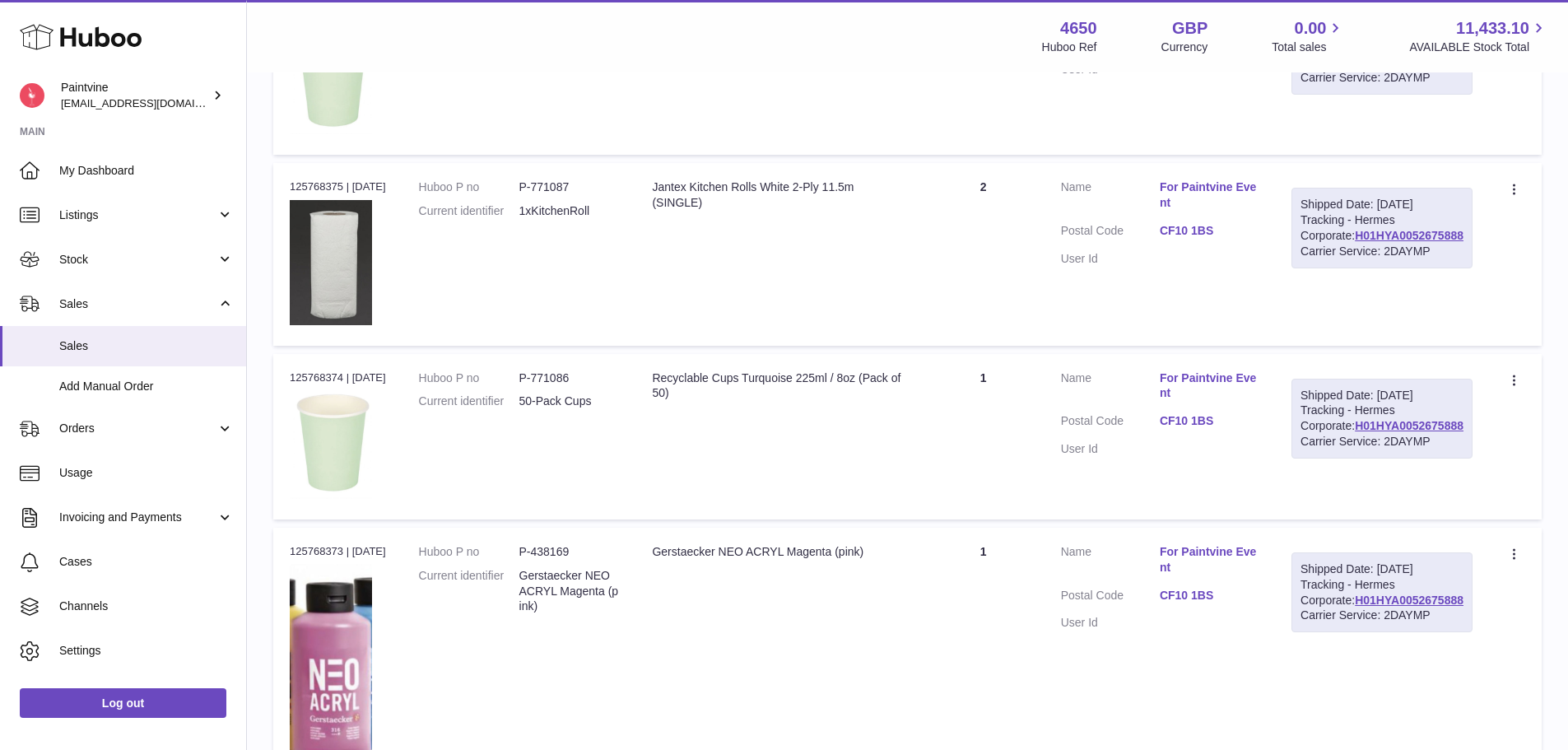
scroll to position [999, 0]
